Goal: Task Accomplishment & Management: Manage account settings

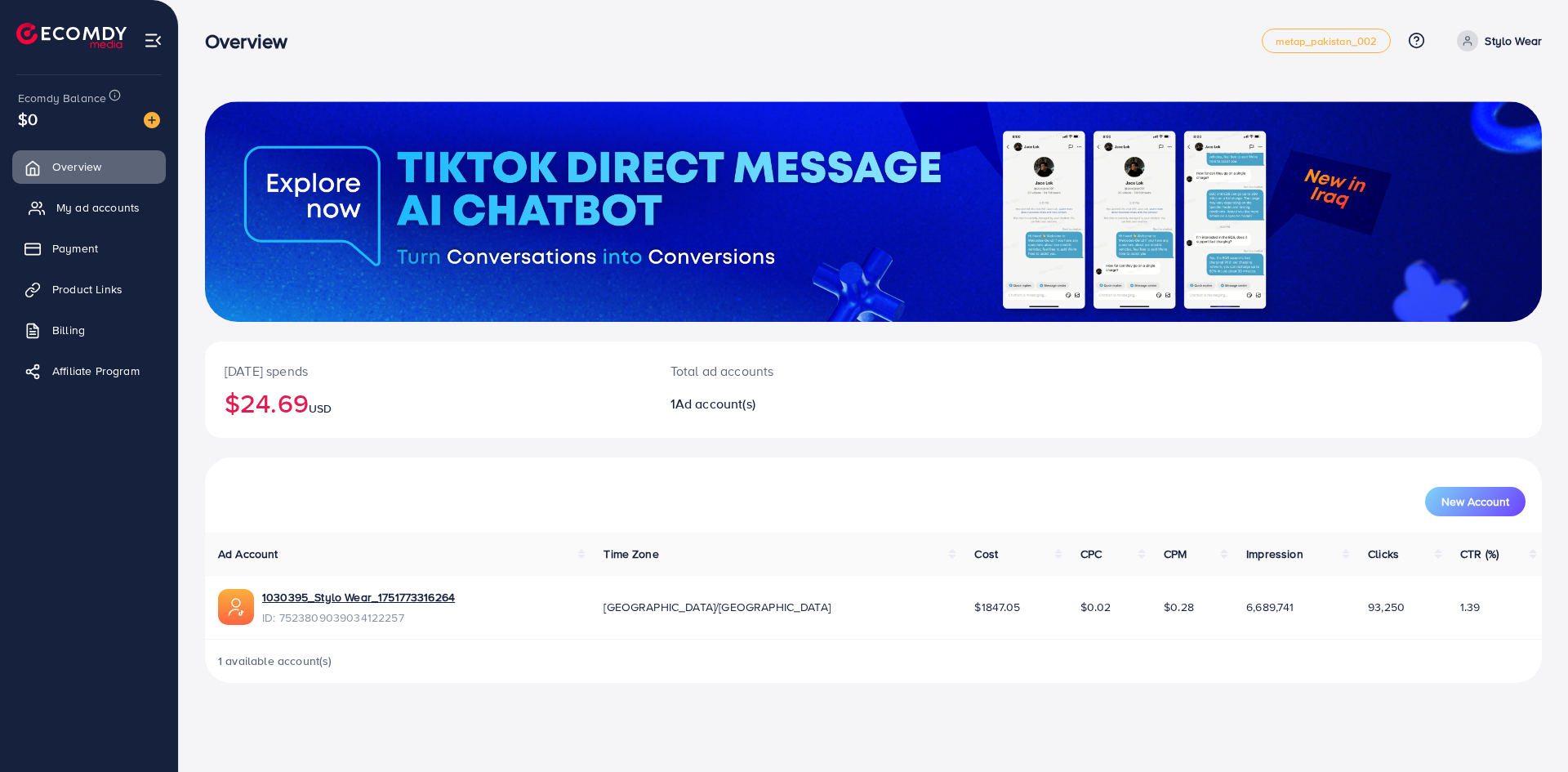
click at [96, 203] on span "My ad accounts" at bounding box center [98, 207] width 83 height 16
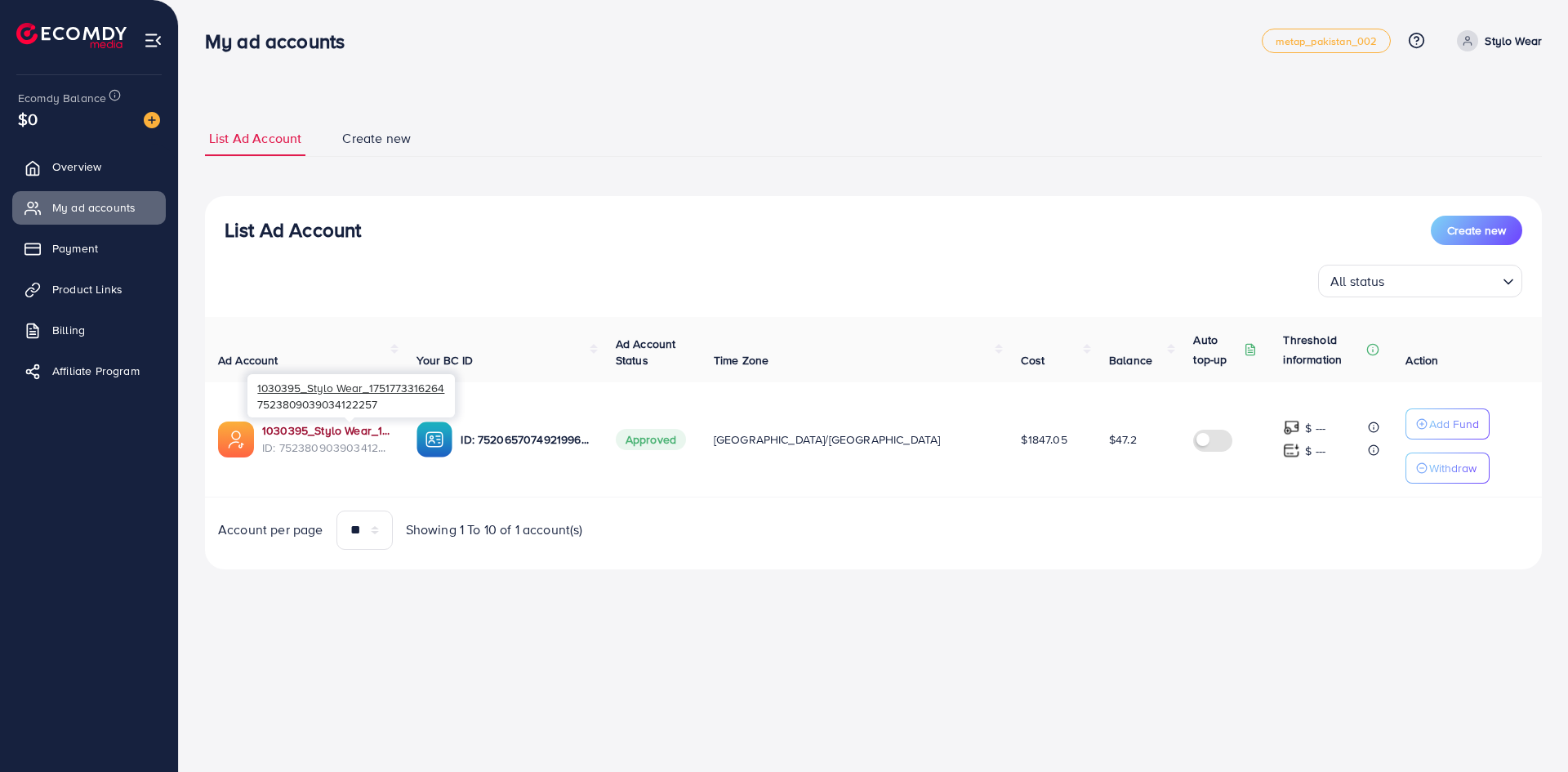
click at [370, 432] on link "1030395_Stylo Wear_1751773316264" at bounding box center [326, 430] width 128 height 16
